Goal: Information Seeking & Learning: Learn about a topic

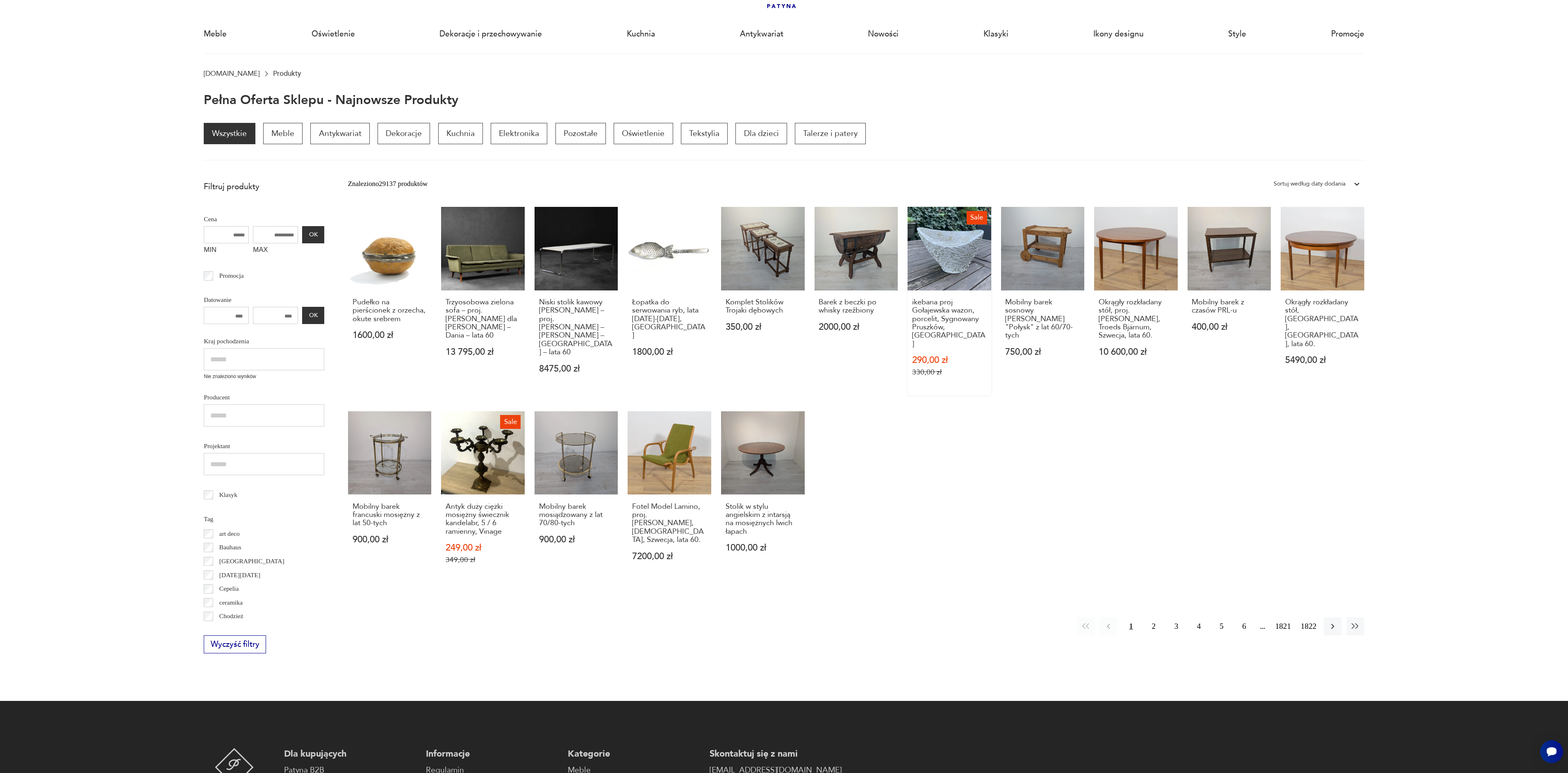
click at [940, 249] on link "Sale ikebana proj Gołajewska wazon, porcelit, Sygnowany Pruszków, PRL 290,00 zł…" at bounding box center [949, 301] width 83 height 189
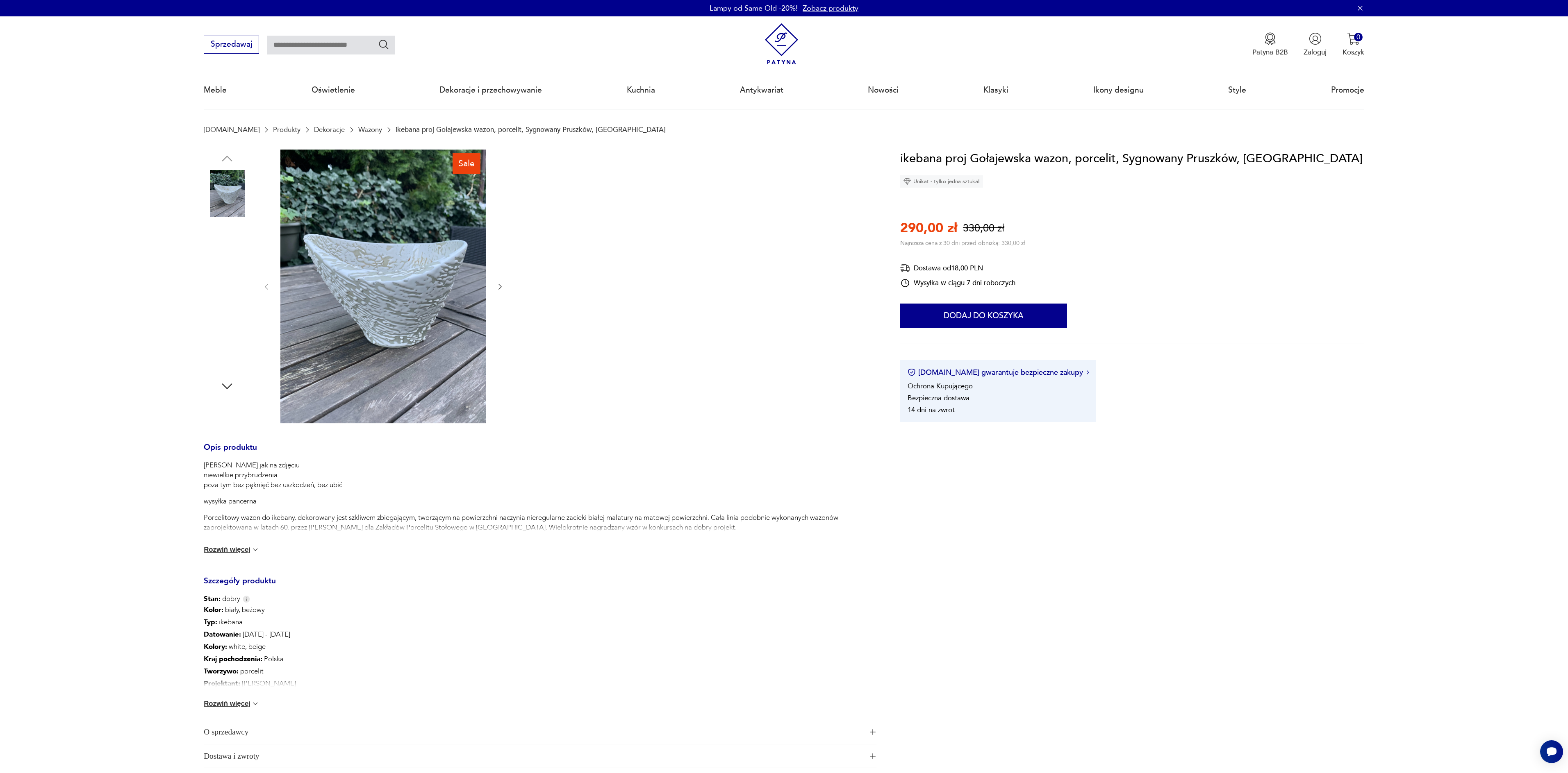
click at [229, 250] on img at bounding box center [227, 245] width 47 height 46
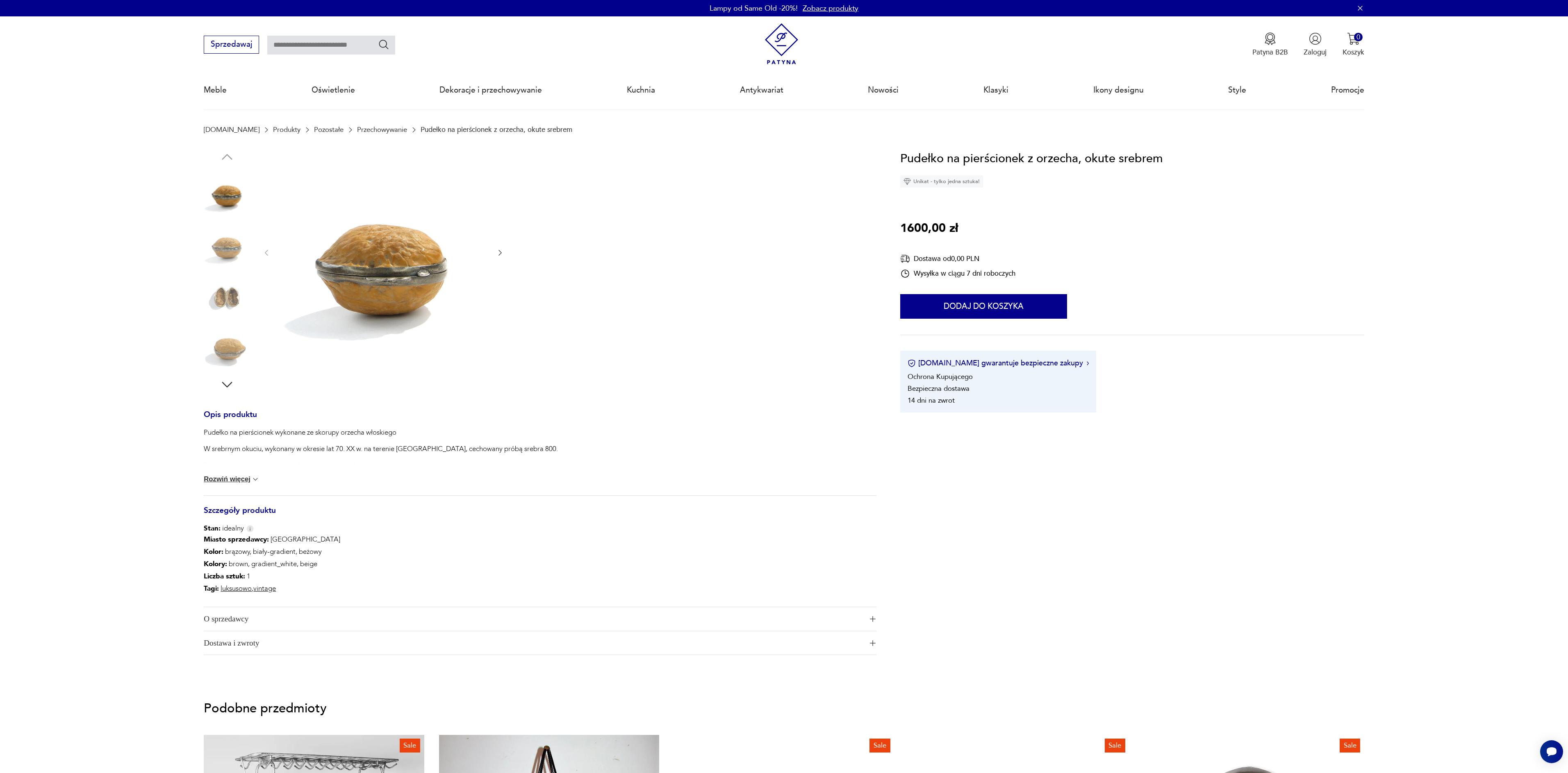
click at [396, 287] on img at bounding box center [383, 253] width 205 height 205
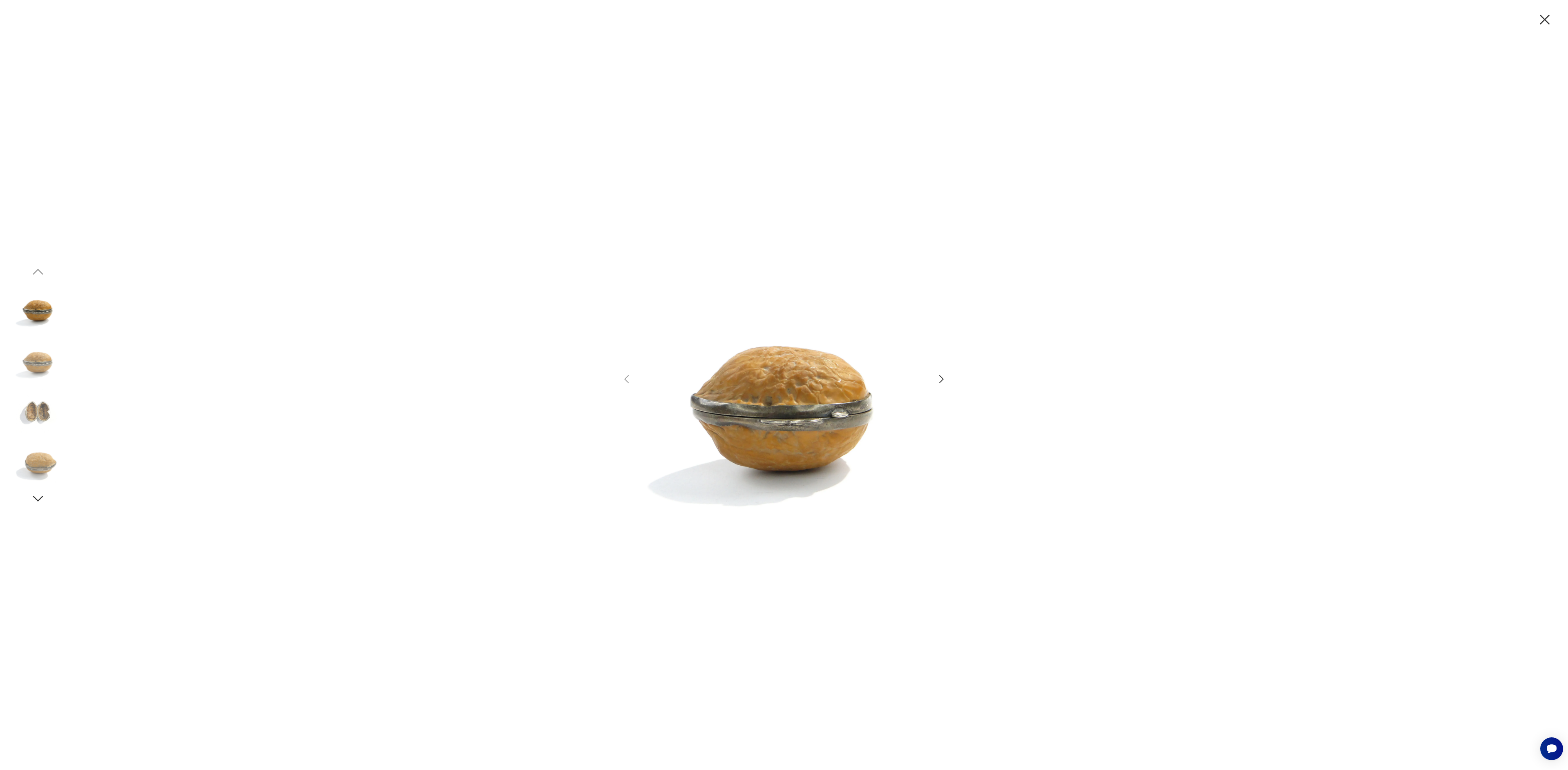
click at [940, 378] on icon "button" at bounding box center [941, 379] width 12 height 12
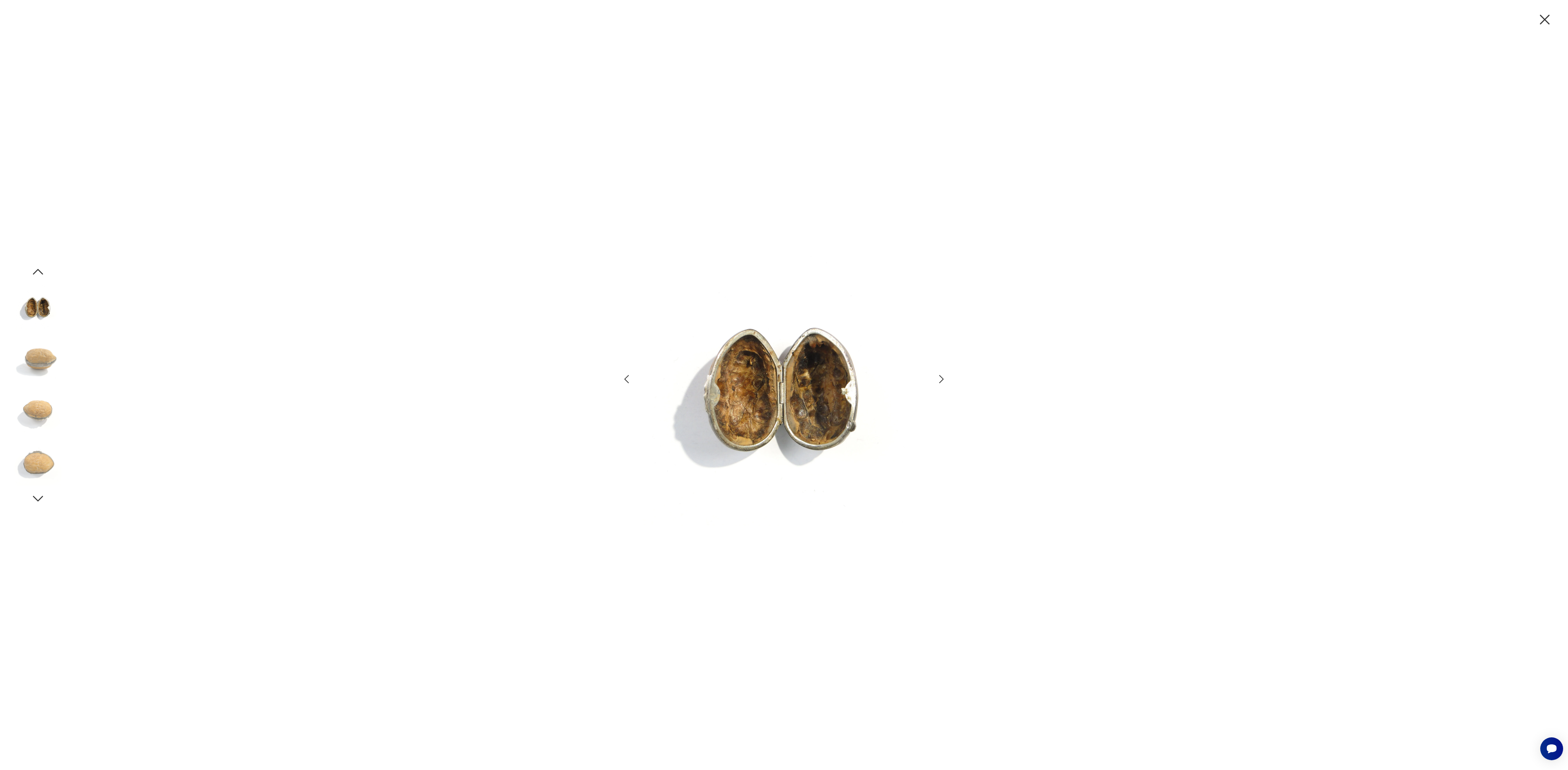
click at [940, 378] on icon "button" at bounding box center [941, 379] width 12 height 12
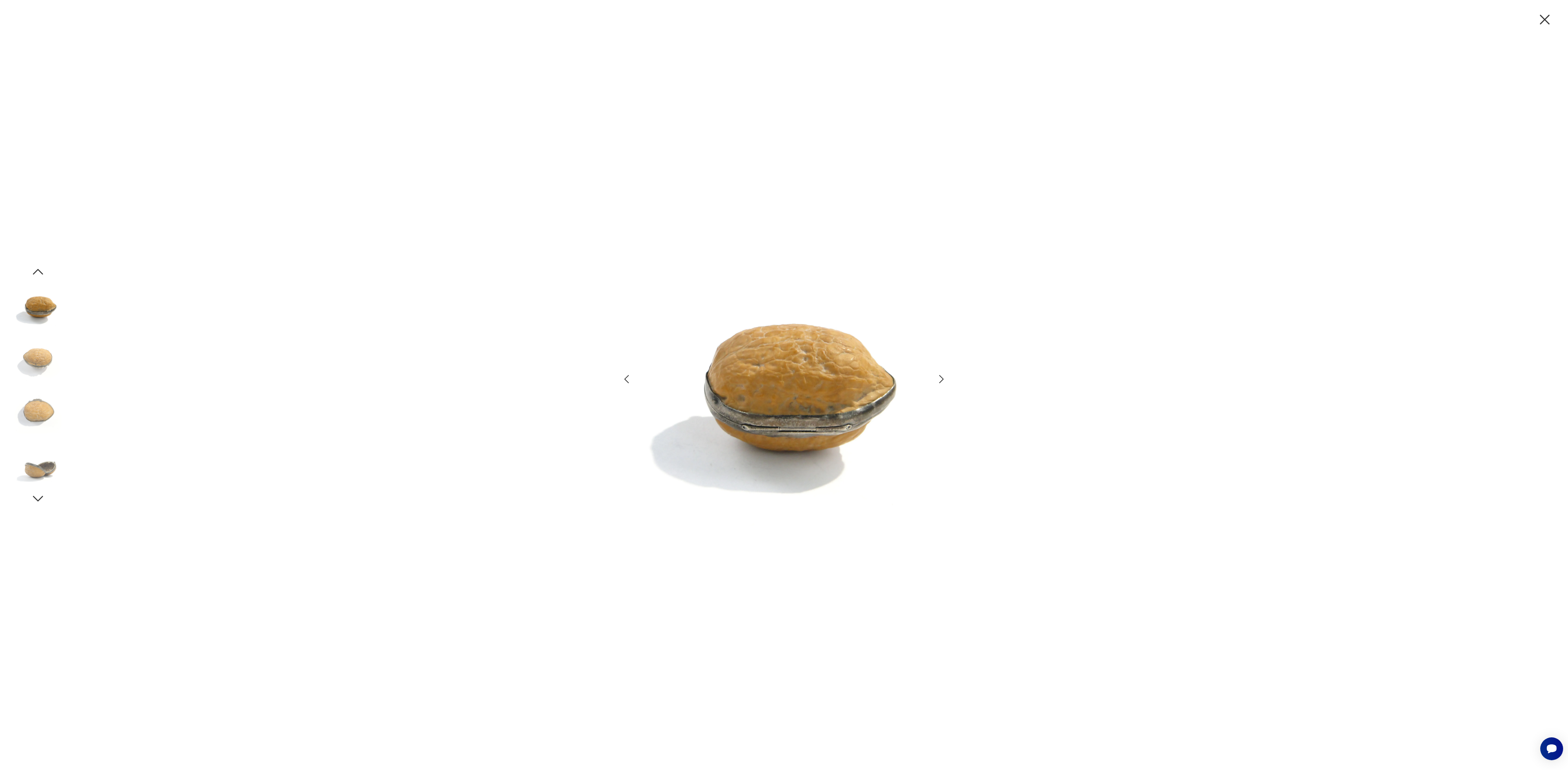
click at [940, 378] on icon "button" at bounding box center [941, 379] width 12 height 12
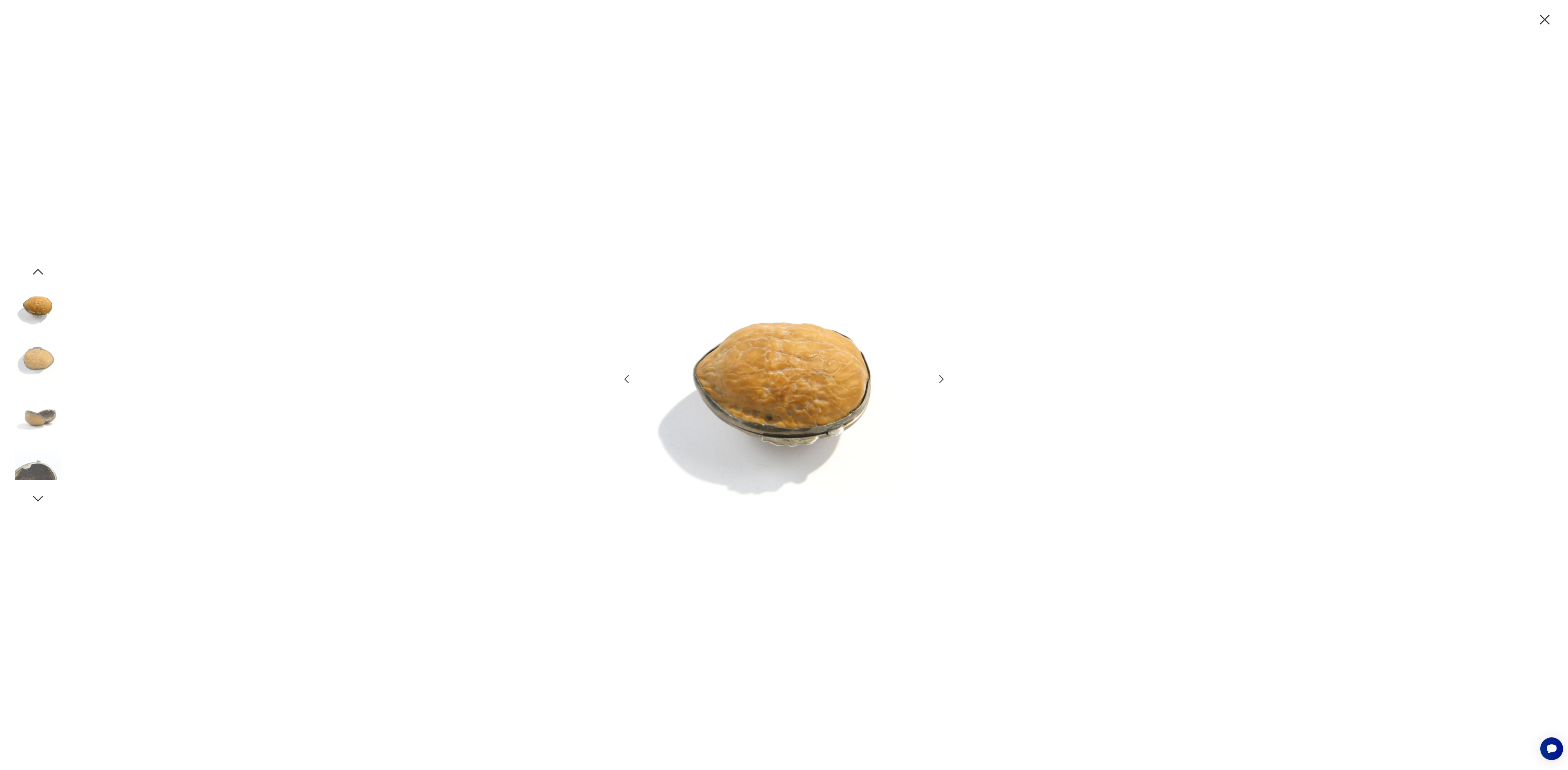
click at [940, 378] on icon "button" at bounding box center [941, 379] width 12 height 12
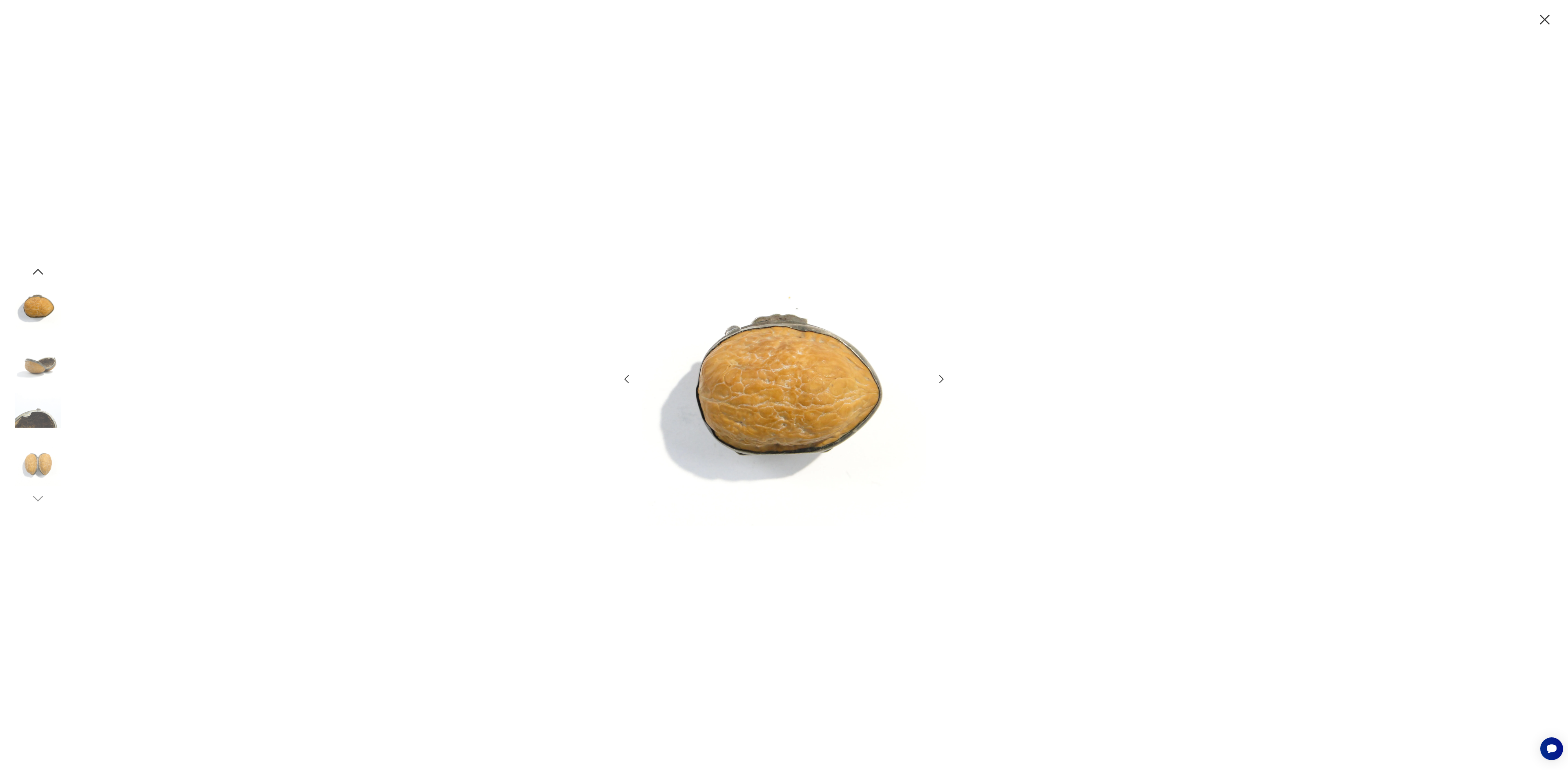
click at [940, 378] on icon "button" at bounding box center [941, 379] width 12 height 12
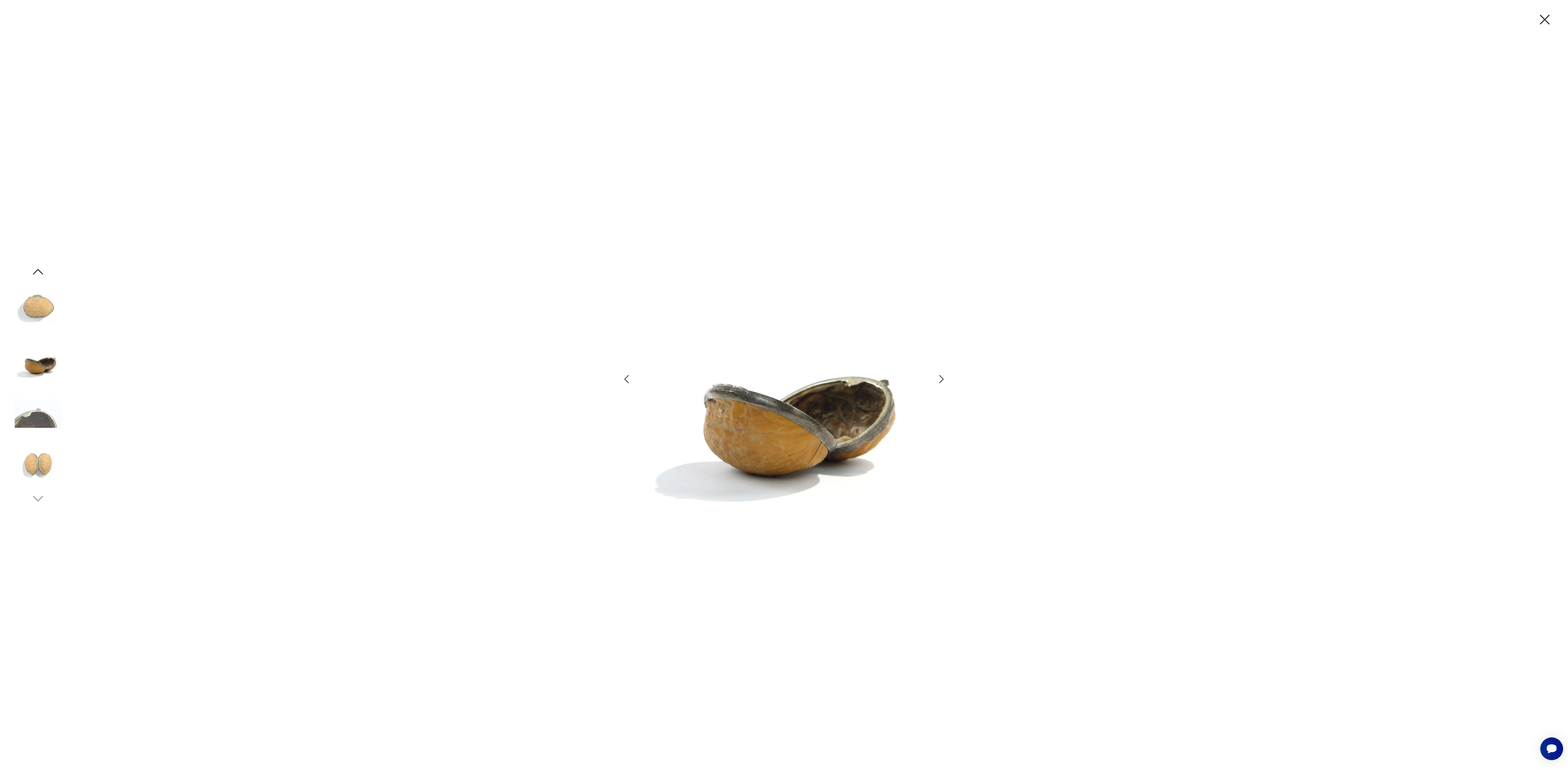
click at [940, 378] on icon "button" at bounding box center [941, 379] width 12 height 12
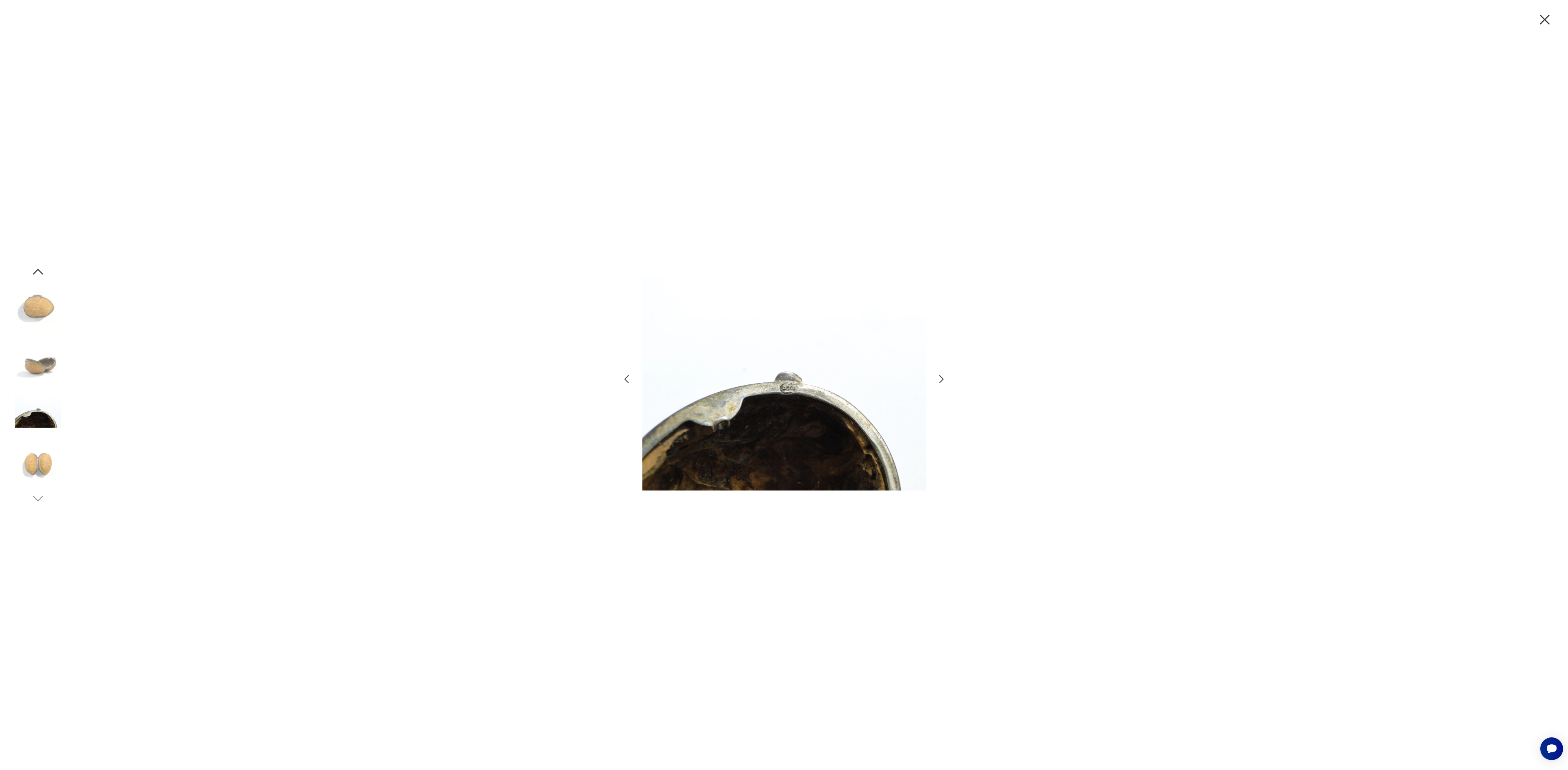
click at [940, 378] on icon "button" at bounding box center [941, 379] width 12 height 12
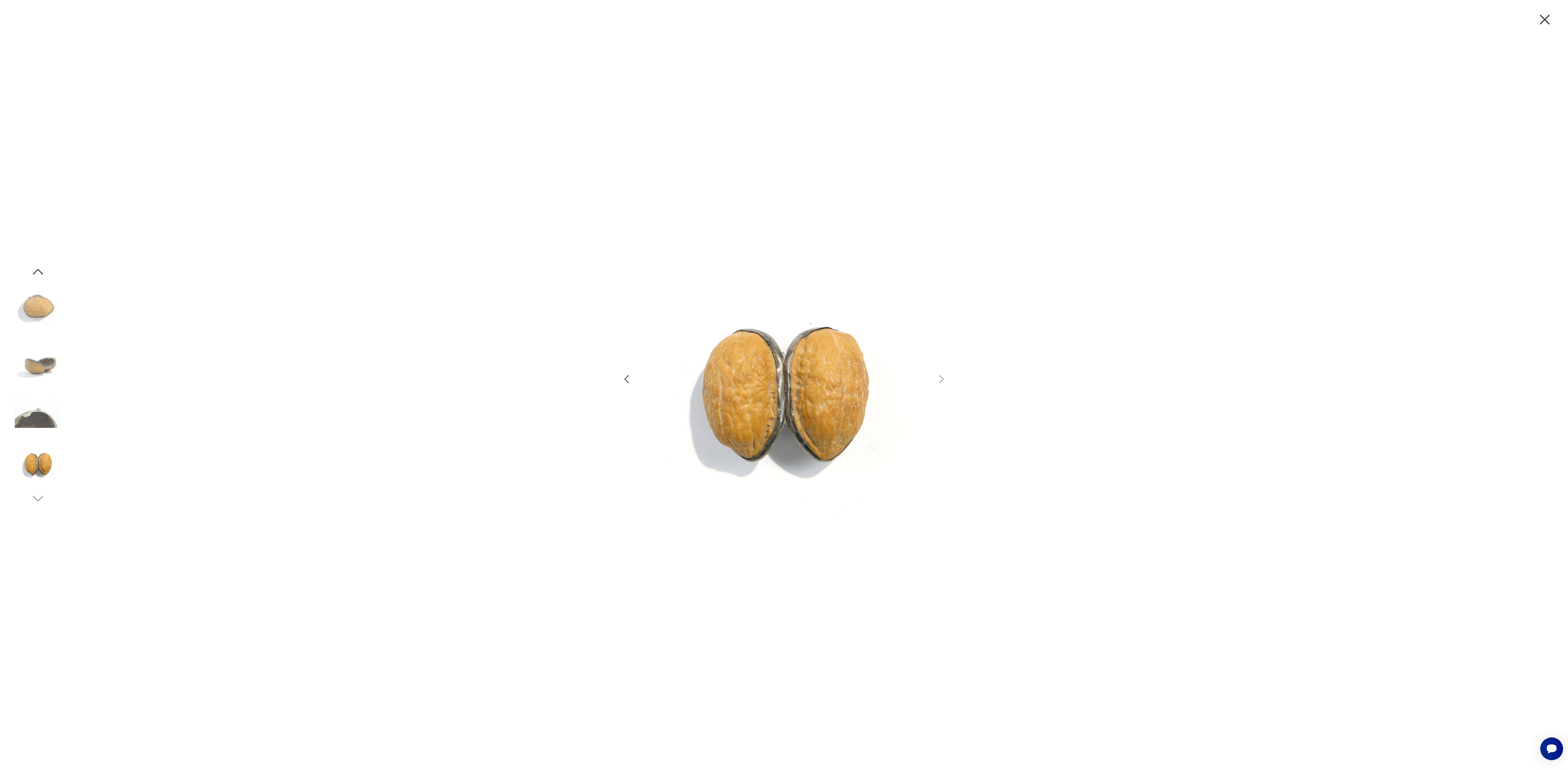
click at [1545, 19] on icon "button" at bounding box center [1544, 19] width 10 height 10
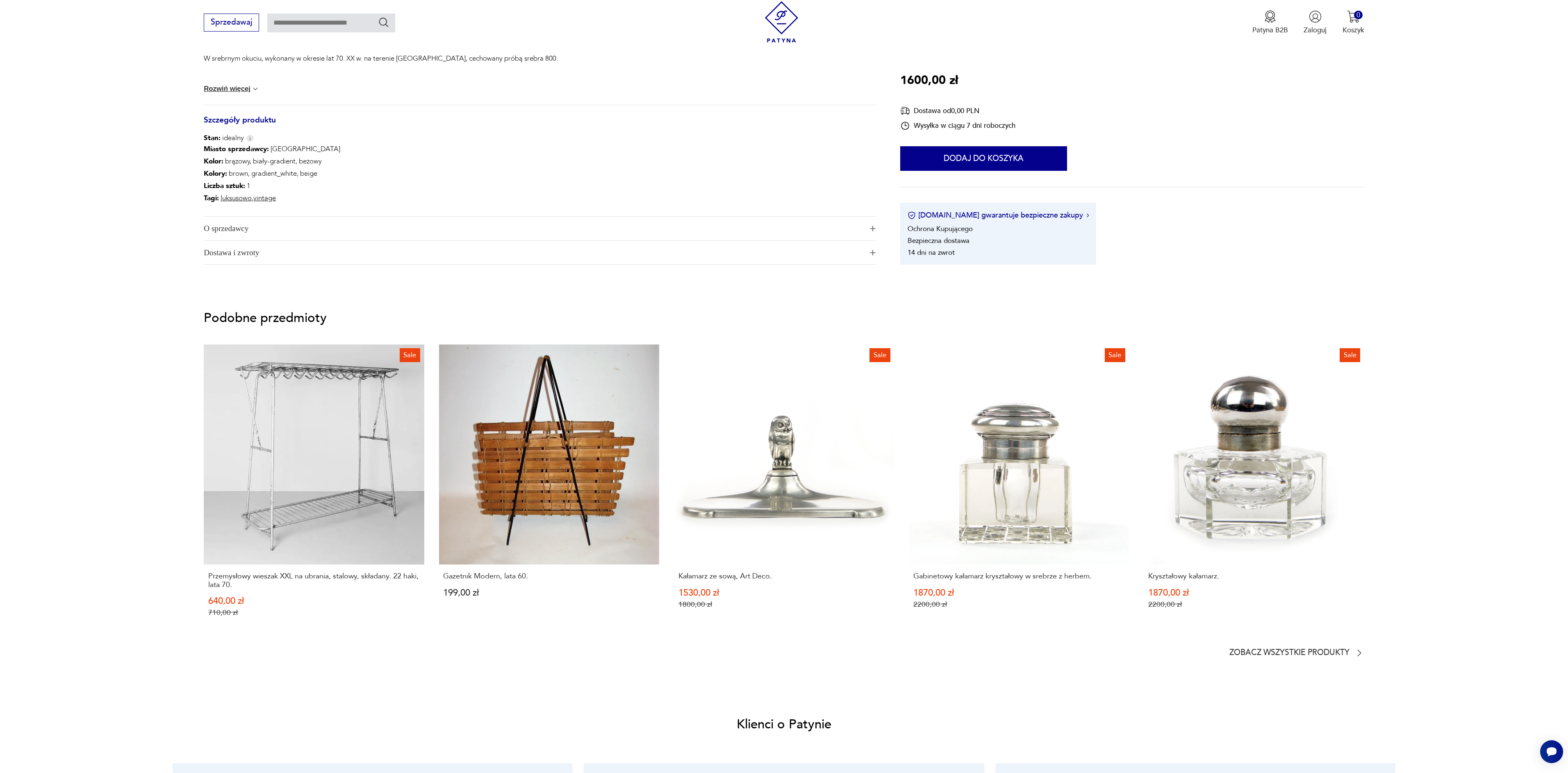
scroll to position [393, 0]
click at [346, 482] on link "Sale Przemysłowy wieszak XXL na ubrania, stalowy, składany. 22 haki, lata 70. 6…" at bounding box center [313, 488] width 220 height 292
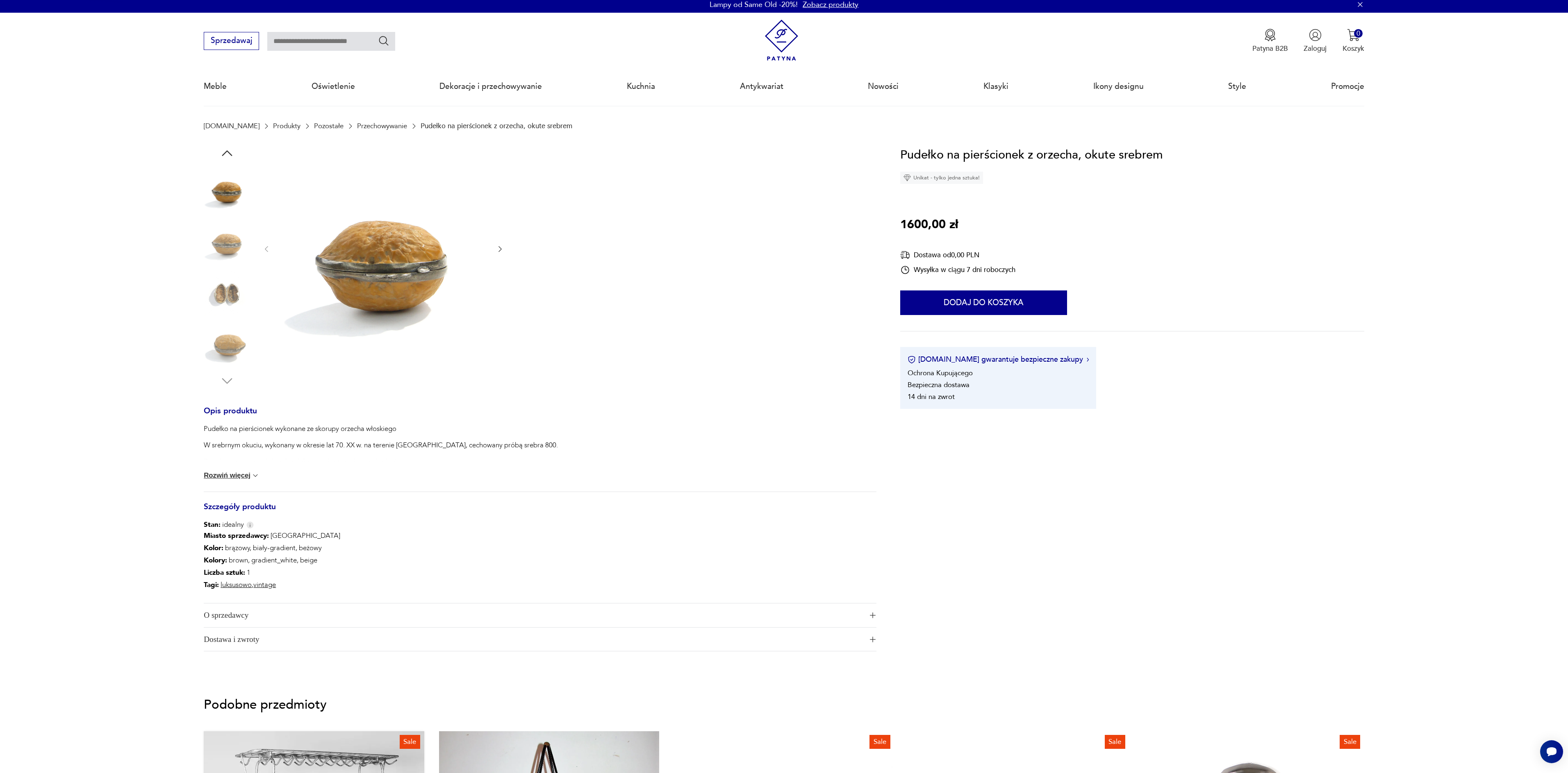
scroll to position [0, 0]
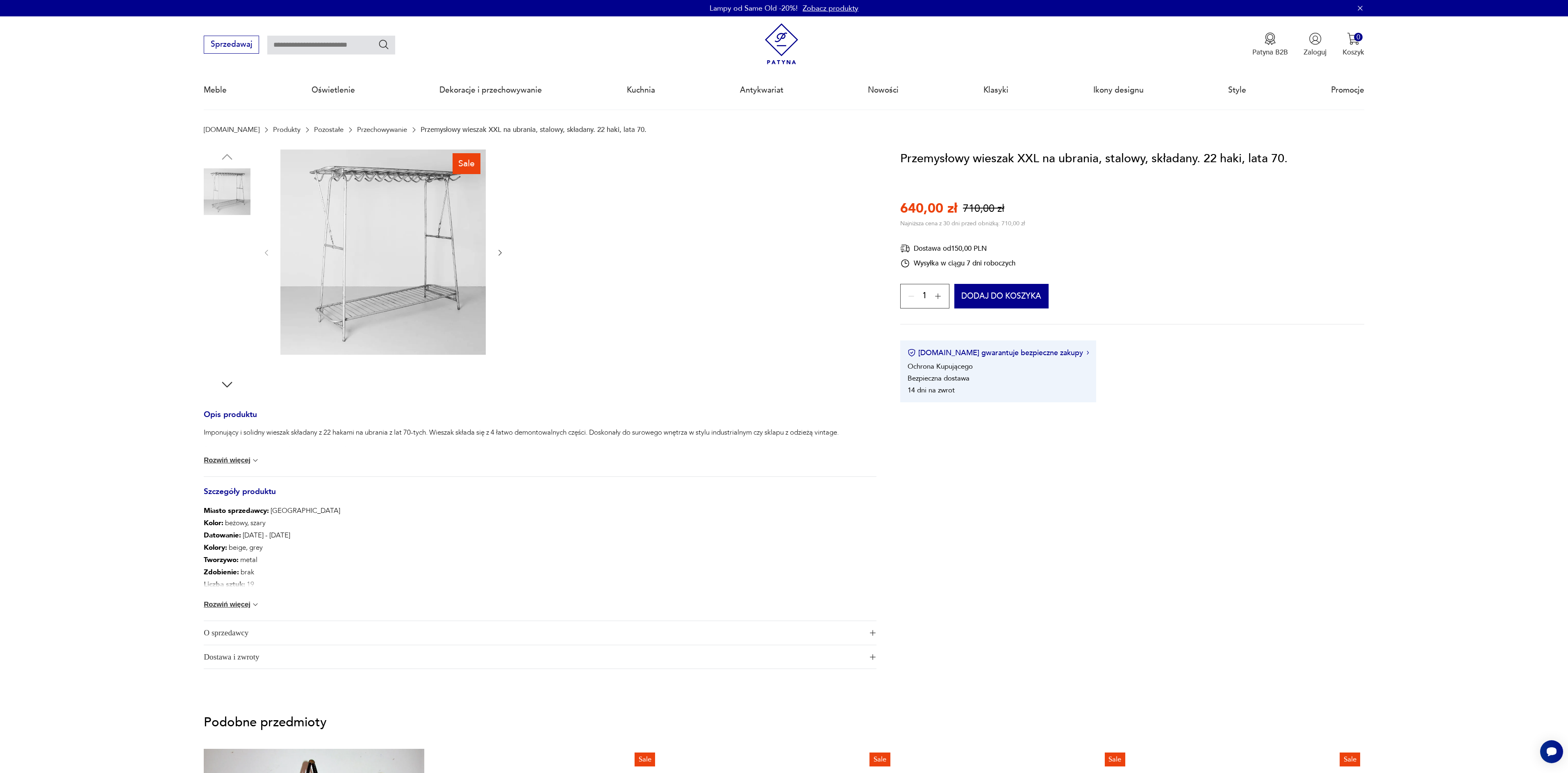
click at [423, 335] on img at bounding box center [383, 253] width 205 height 205
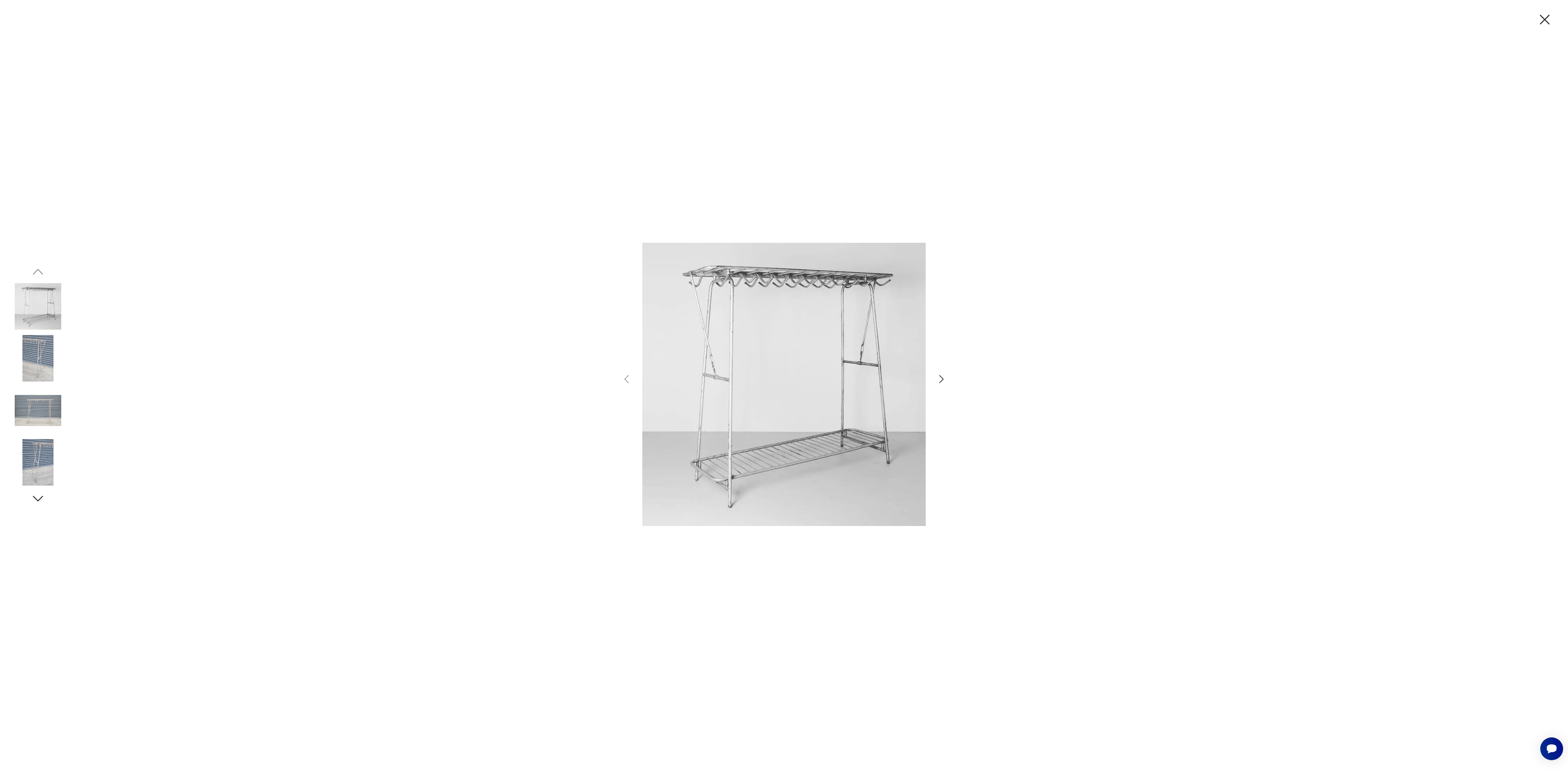
click at [1546, 17] on icon "button" at bounding box center [1545, 19] width 17 height 17
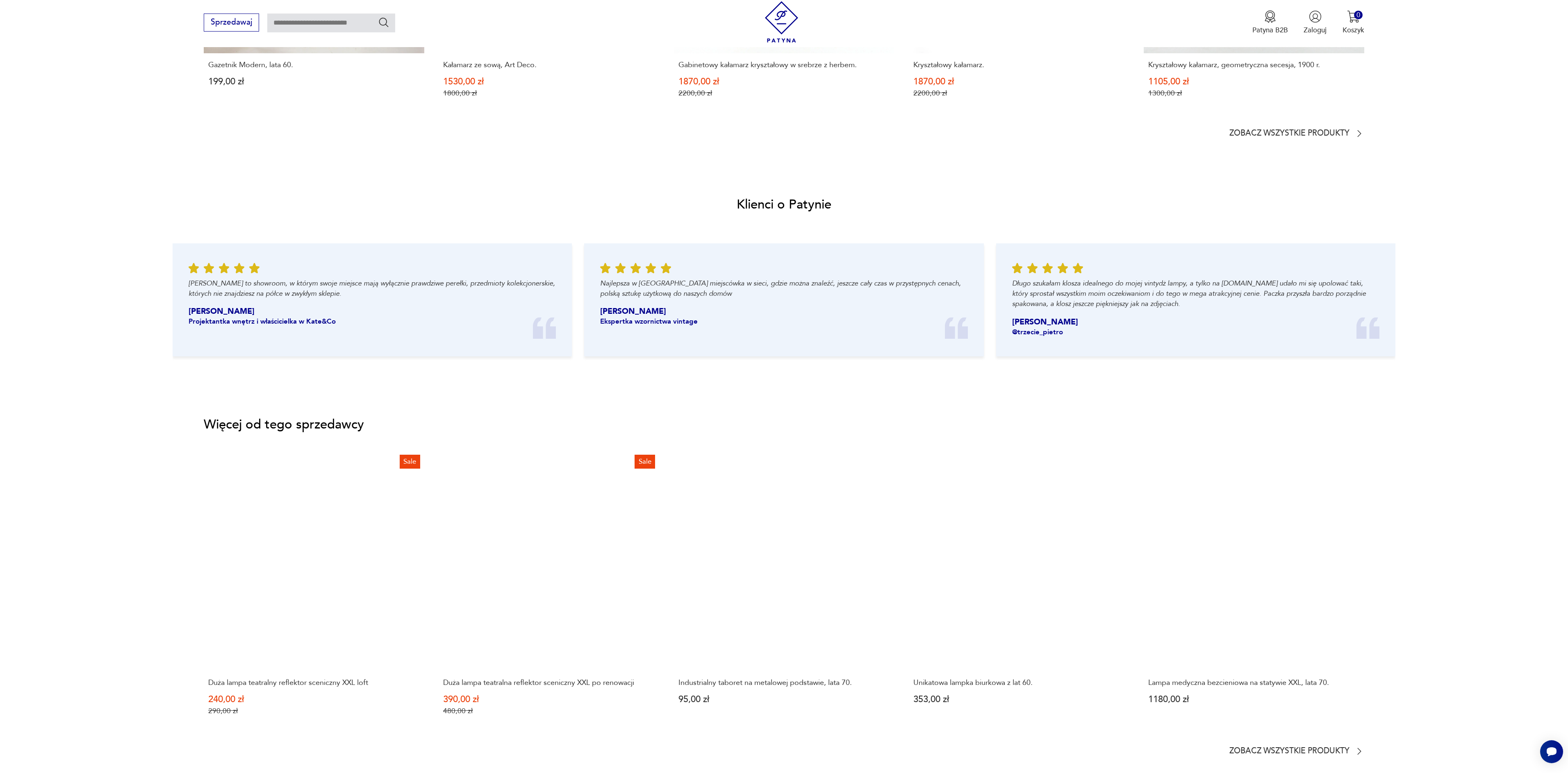
scroll to position [922, 0]
